Goal: Task Accomplishment & Management: Use online tool/utility

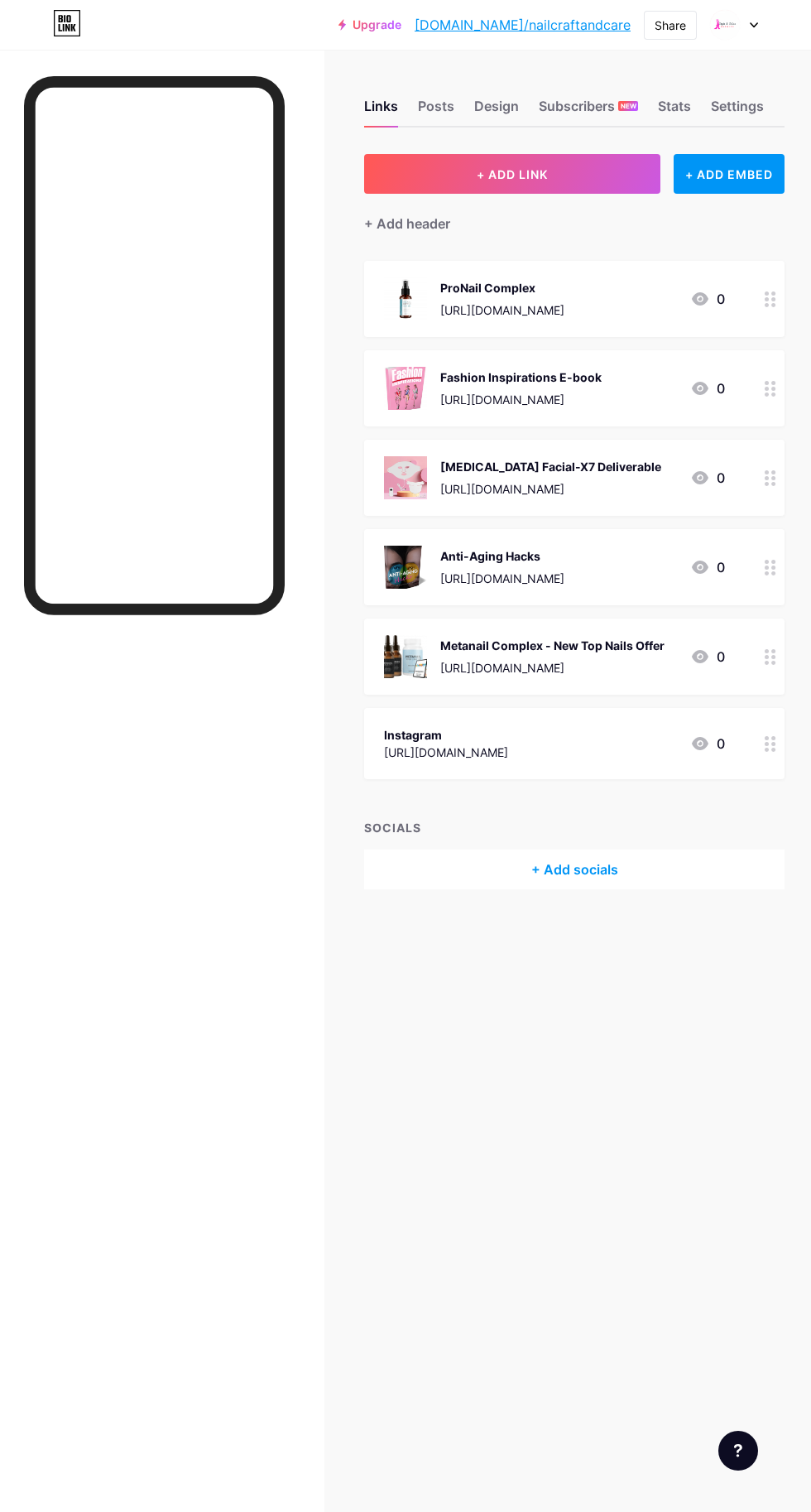
click at [546, 166] on button "+ ADD LINK" at bounding box center [513, 173] width 297 height 39
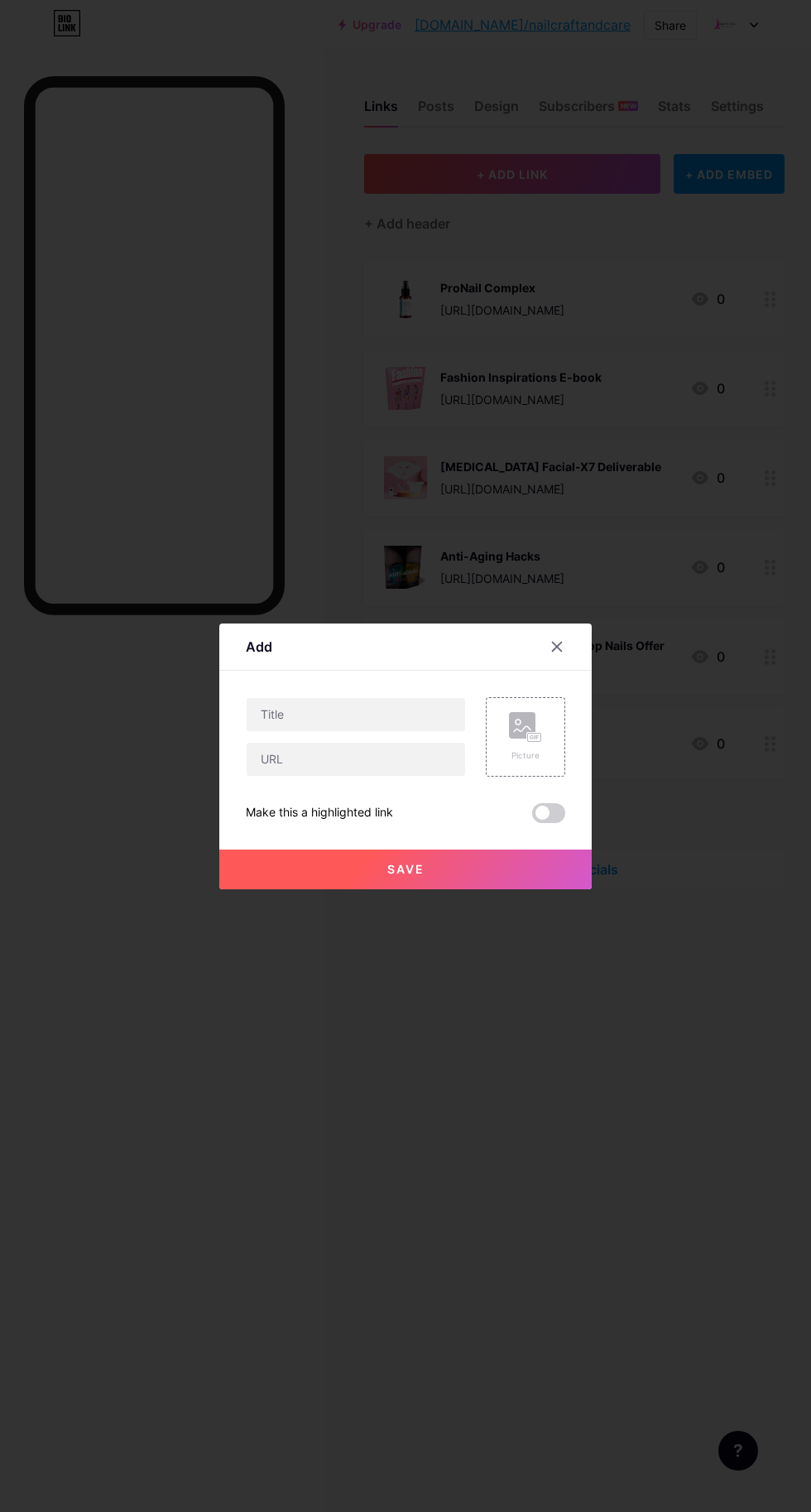
click at [537, 740] on icon at bounding box center [537, 737] width 3 height 5
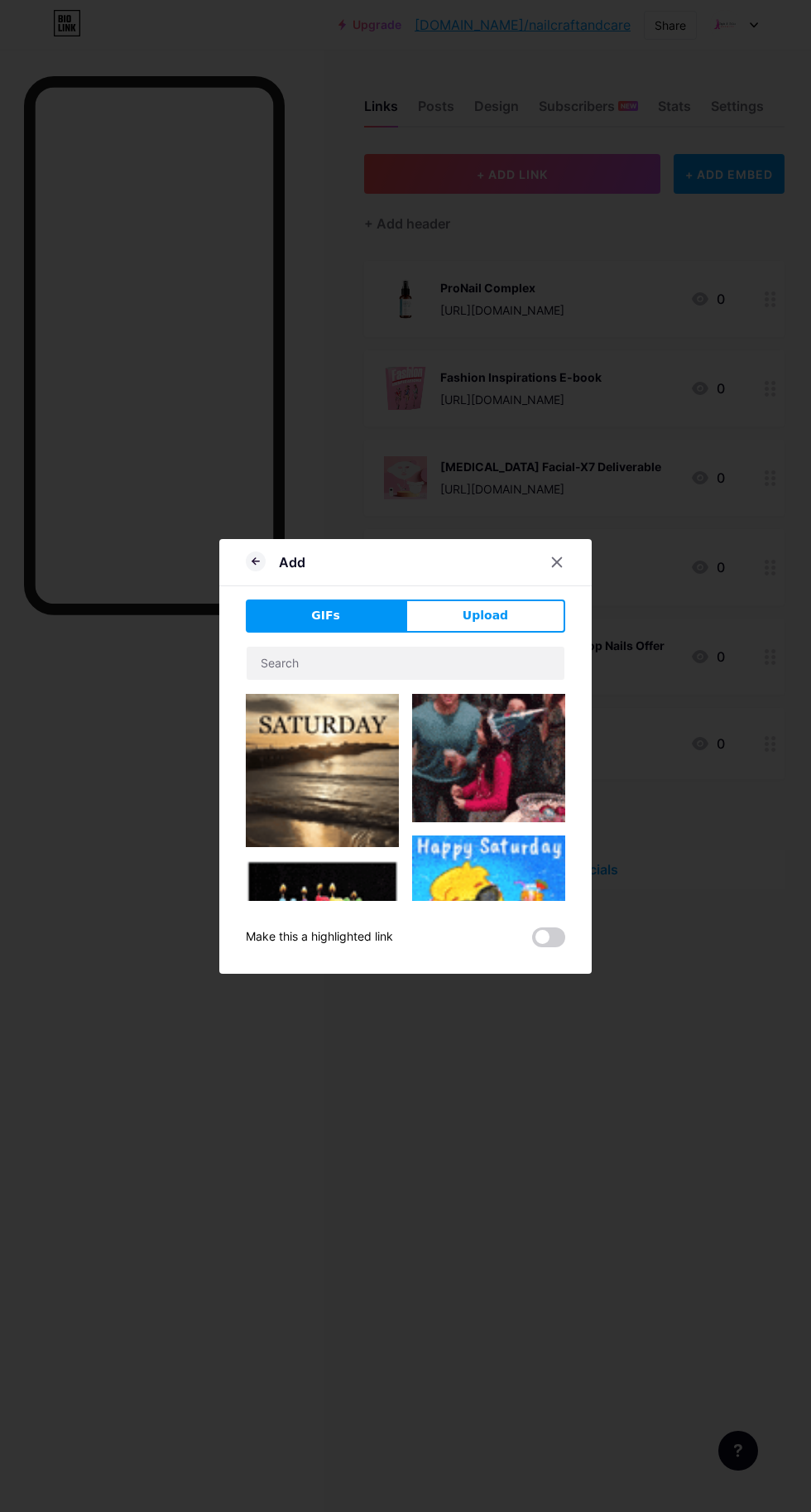
click at [500, 625] on span "Upload" at bounding box center [486, 615] width 46 height 17
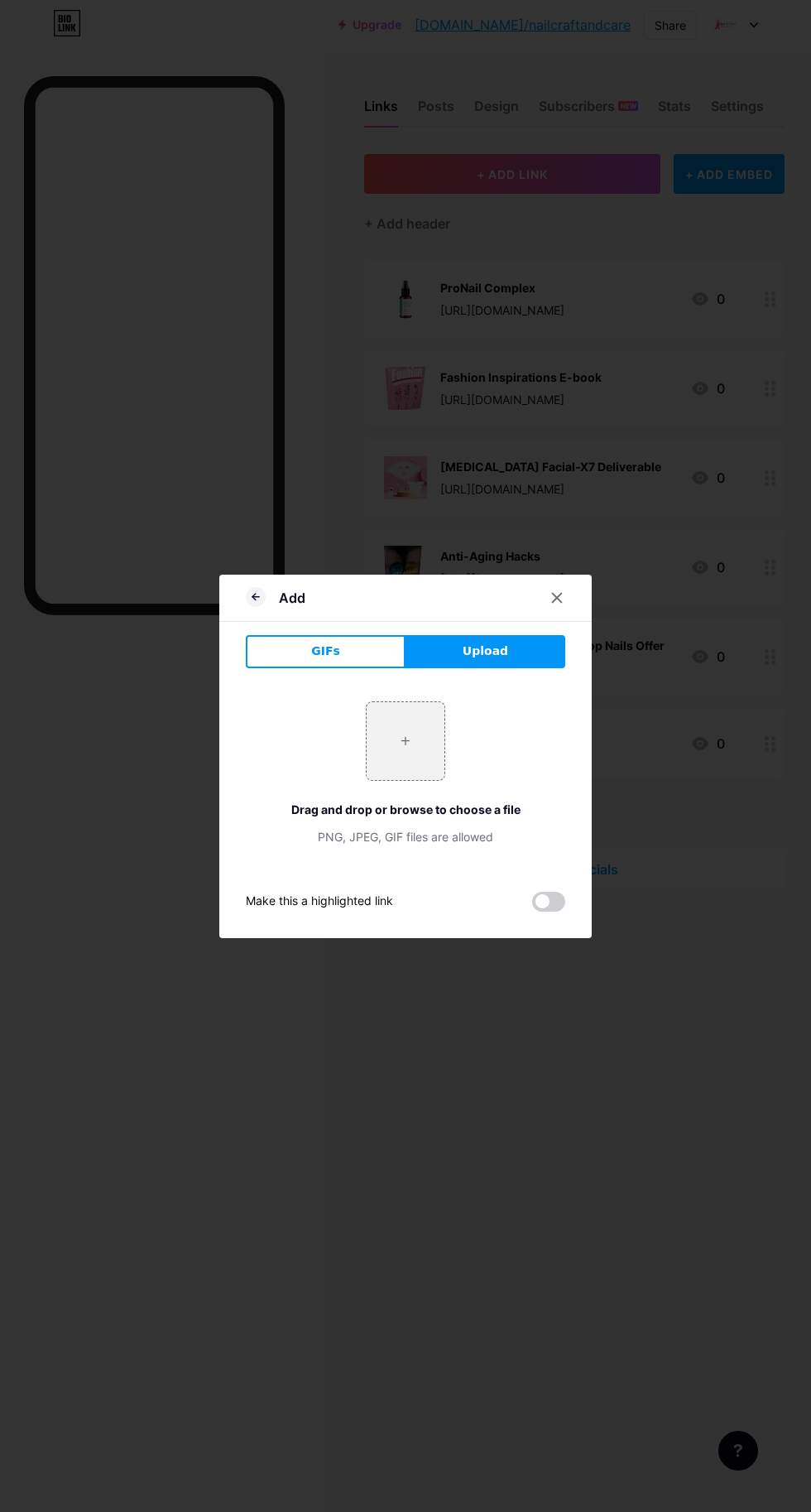
click at [415, 780] on input "file" at bounding box center [406, 741] width 78 height 78
type input "C:\fakepath\3WQ2IHIR.jpg"
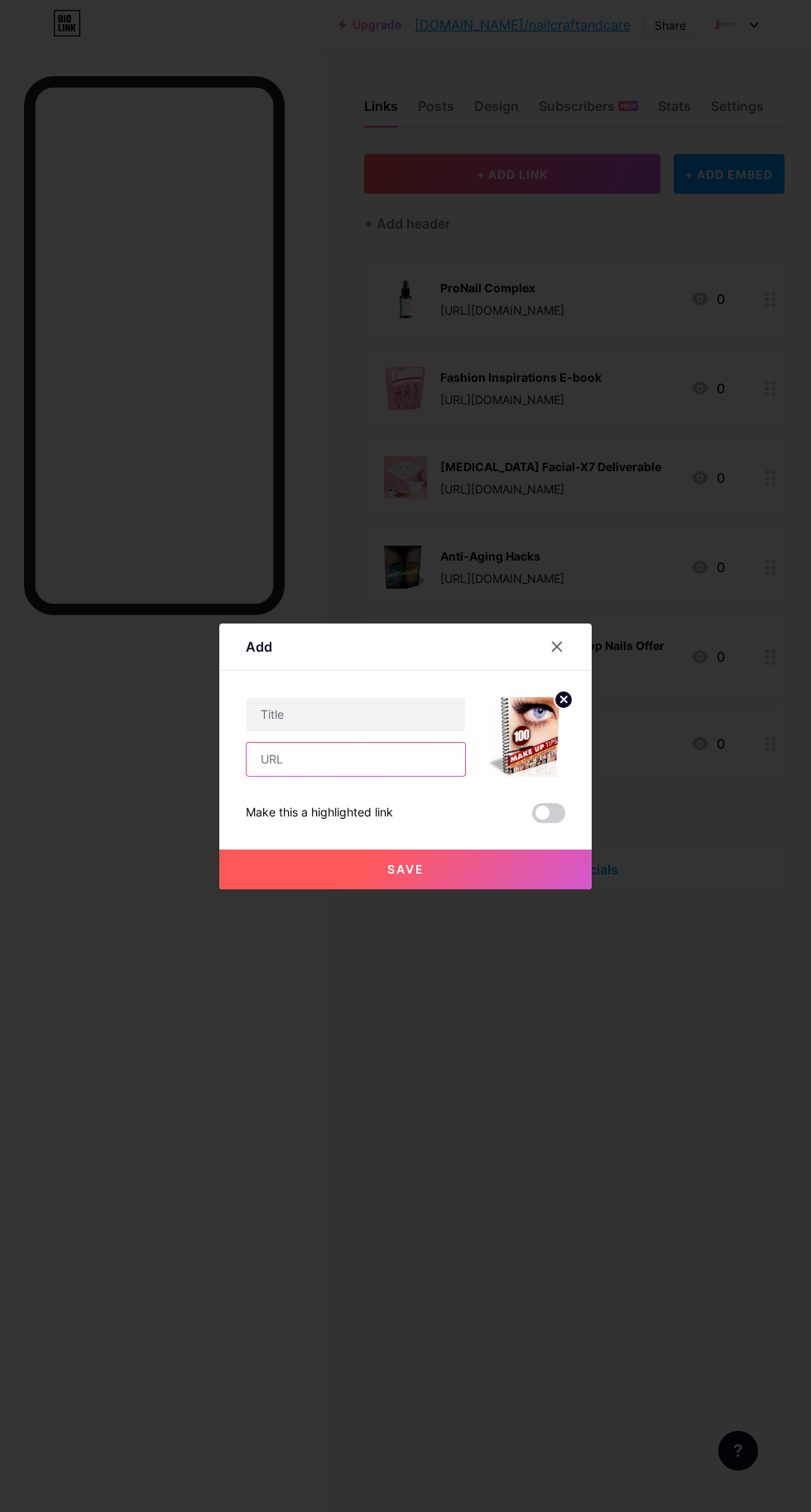
click at [394, 776] on input "text" at bounding box center [355, 759] width 219 height 33
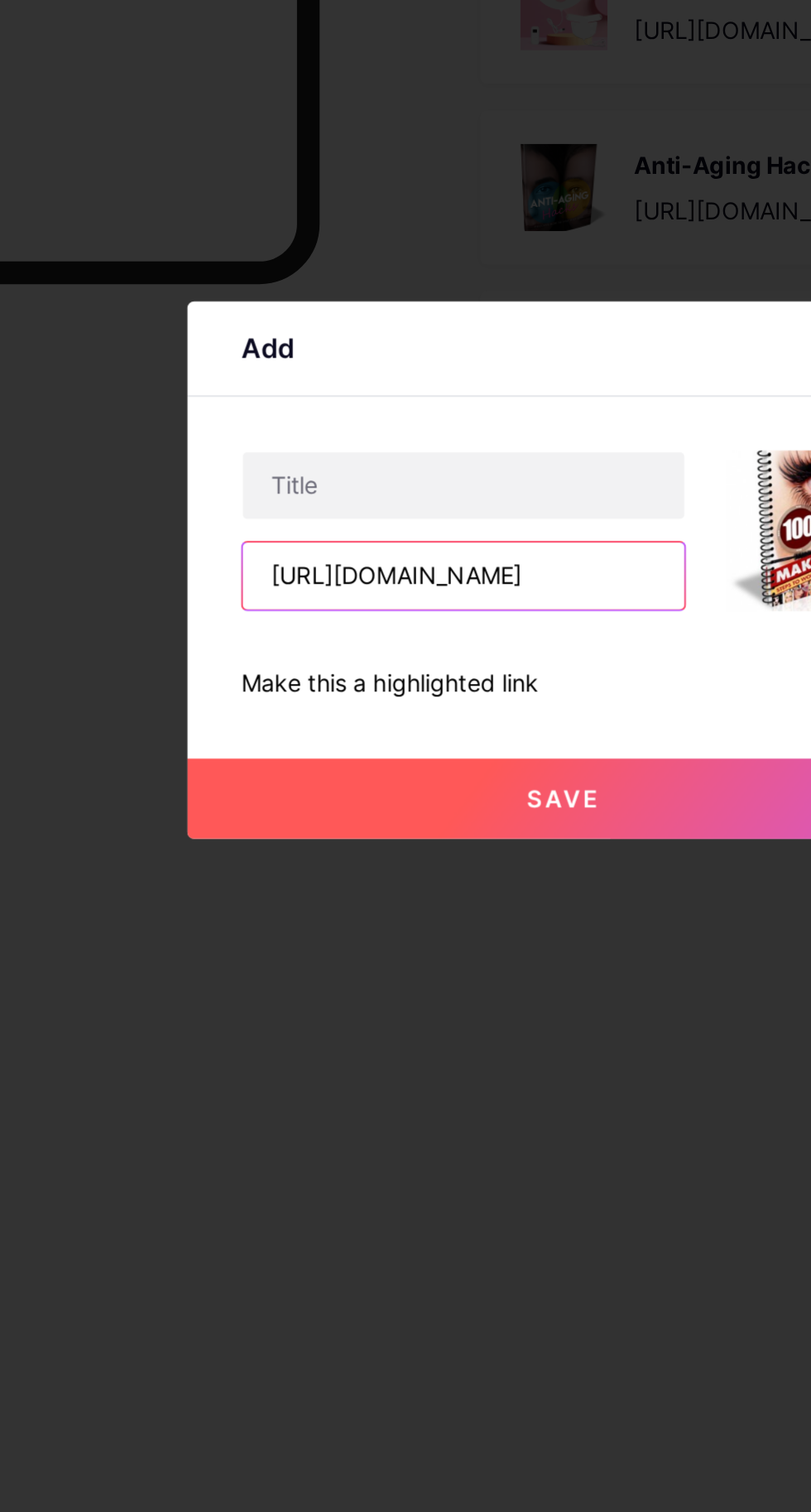
scroll to position [0, 163]
type input "[URL][DOMAIN_NAME]"
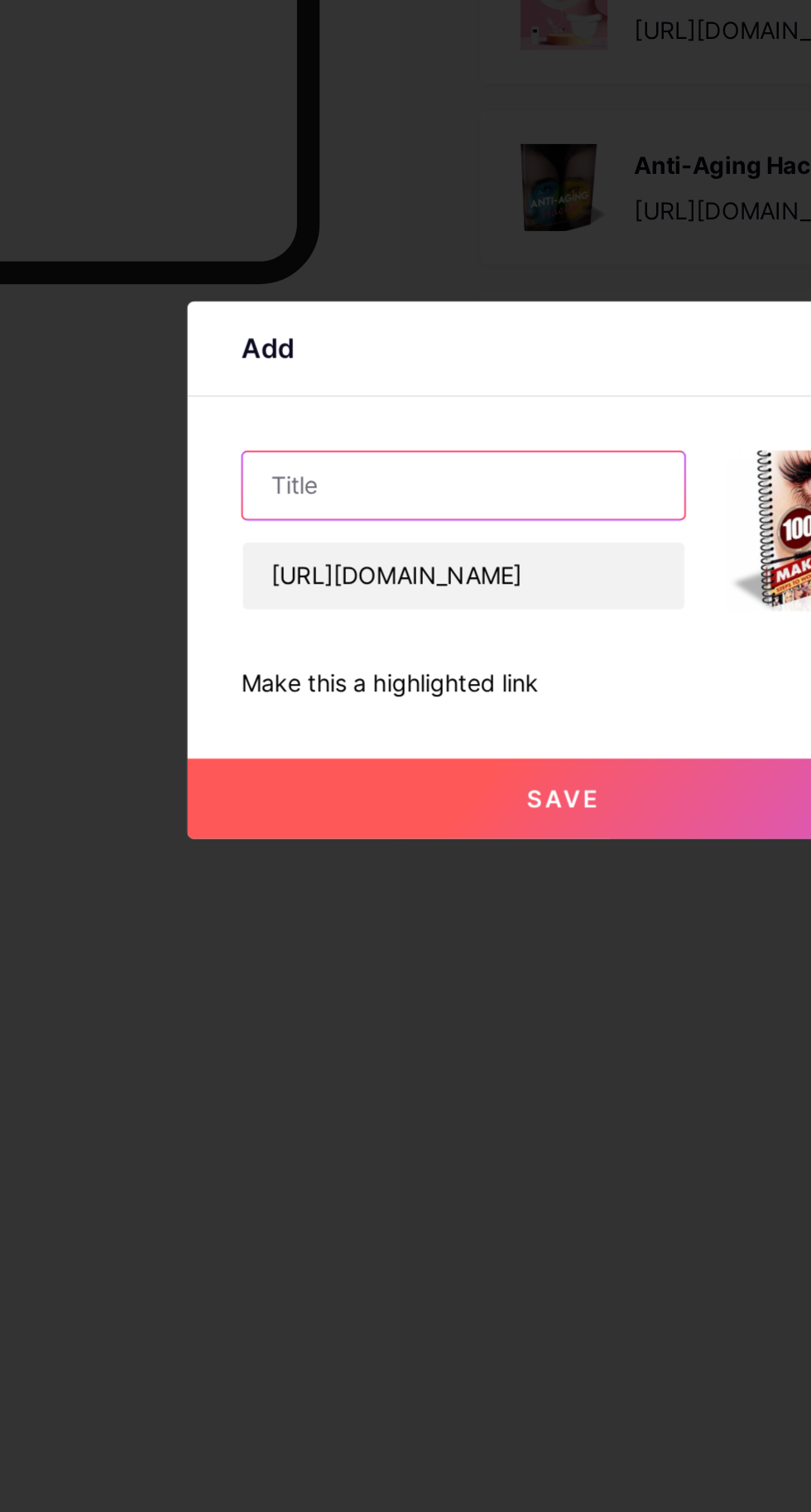
click at [369, 732] on input "text" at bounding box center [355, 714] width 219 height 33
click at [376, 732] on input "100" at bounding box center [355, 714] width 219 height 33
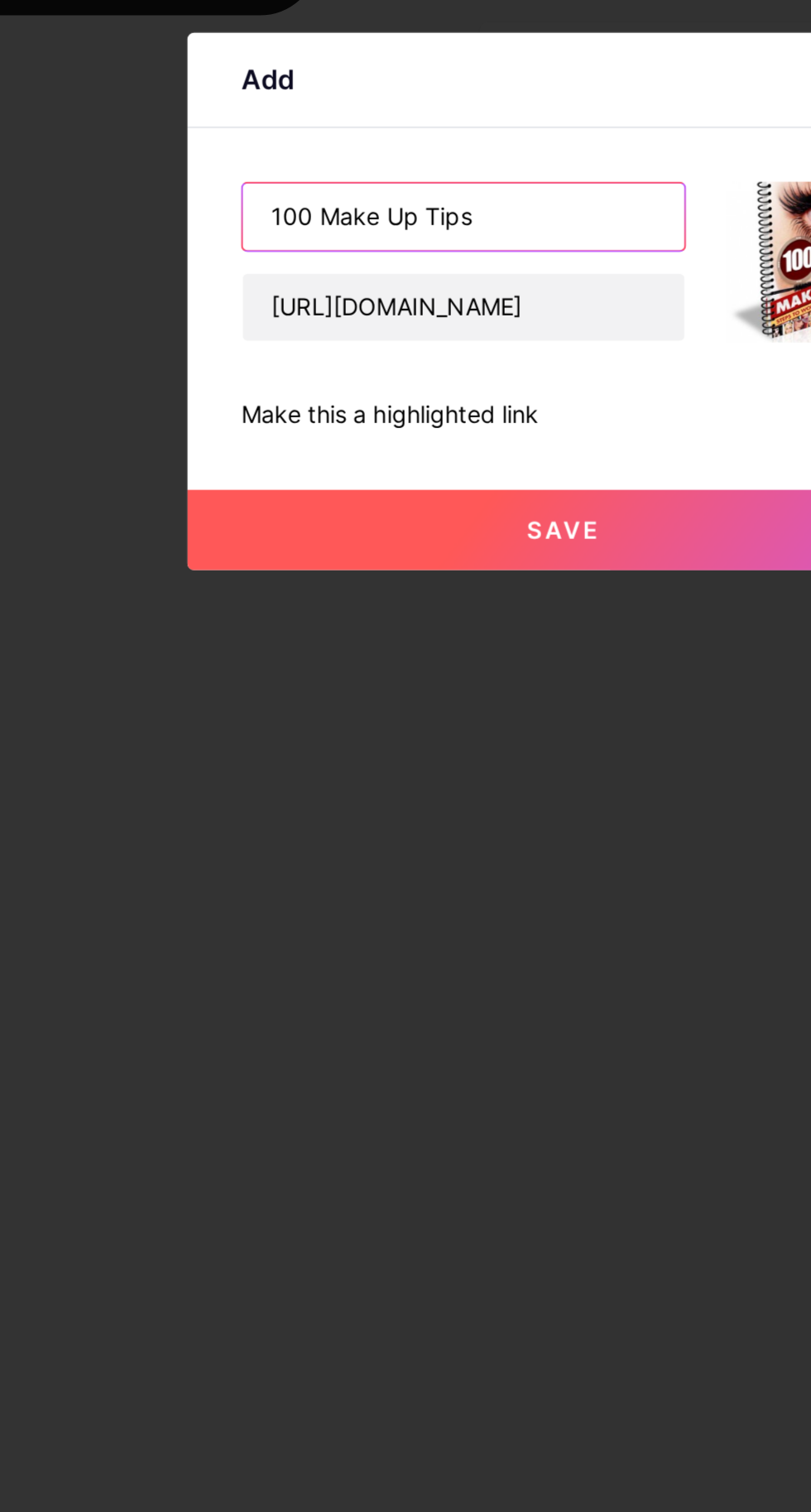
type input "100 Make Up Tips"
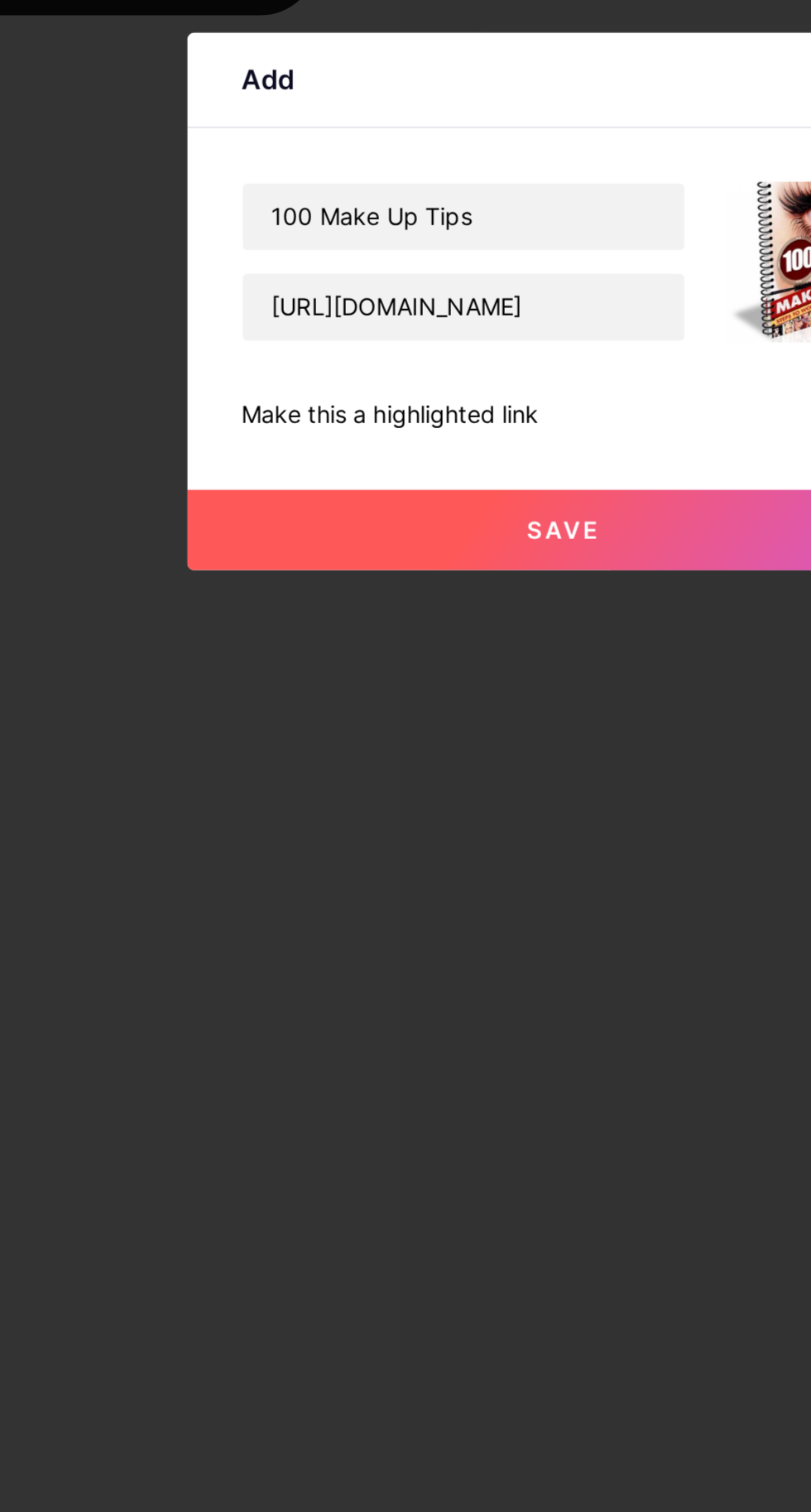
click at [434, 889] on button "Save" at bounding box center [406, 869] width 373 height 39
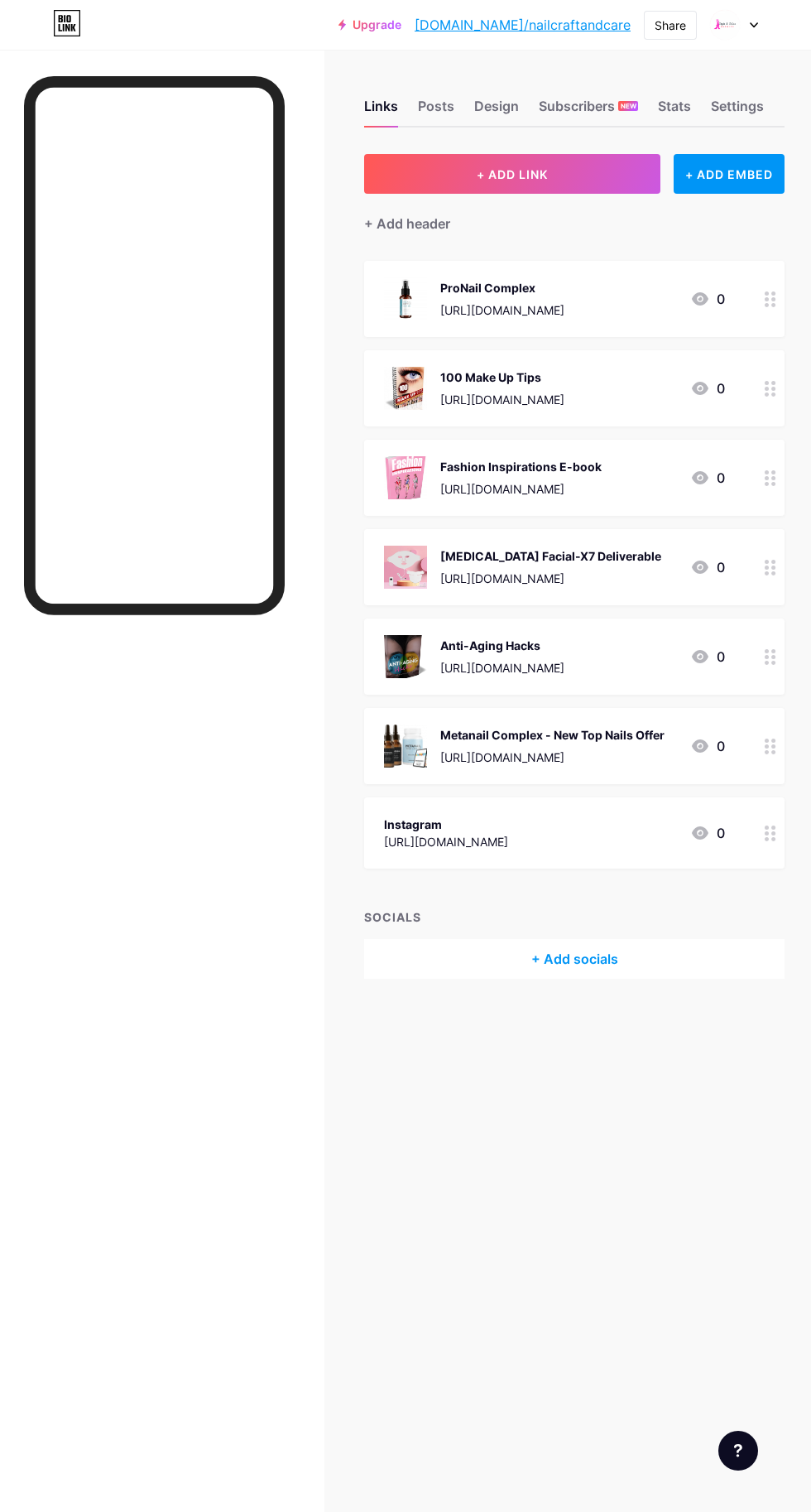
scroll to position [69, 0]
